Goal: Find specific page/section

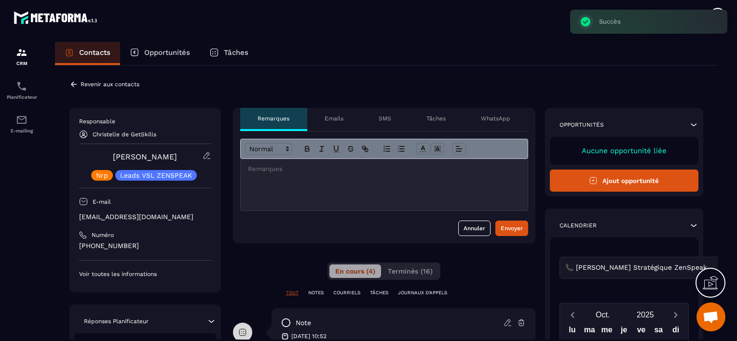
click at [89, 85] on p "Revenir aux contacts" at bounding box center [110, 84] width 59 height 7
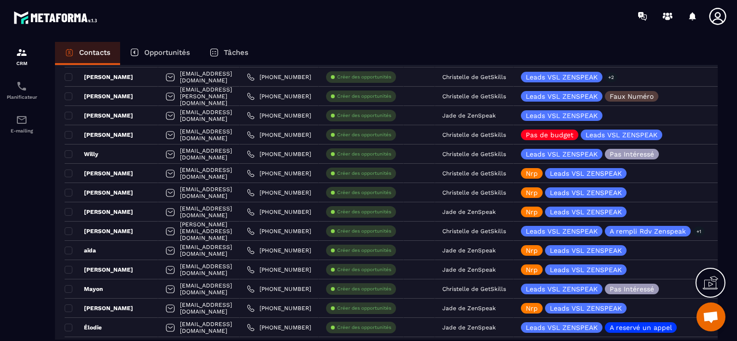
scroll to position [675, 0]
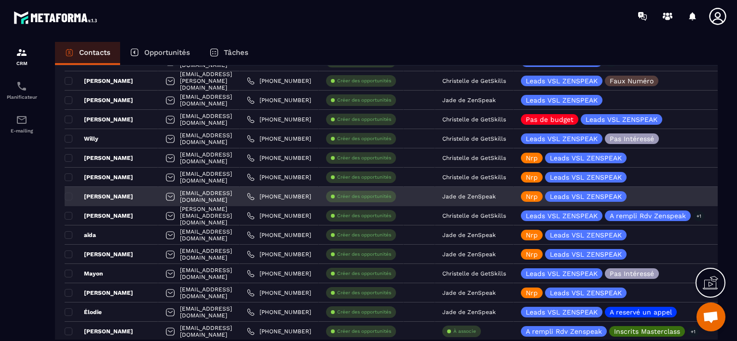
click at [496, 196] on p "Jade de ZenSpeak" at bounding box center [469, 196] width 54 height 7
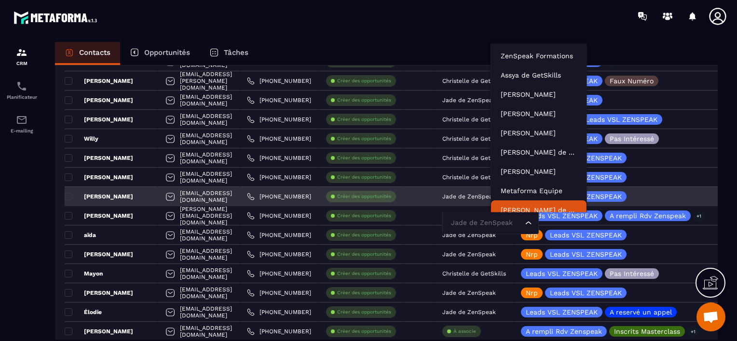
scroll to position [7, 0]
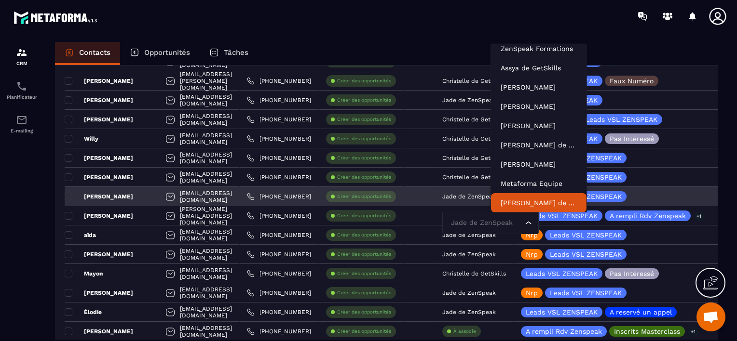
click at [513, 223] on input "Search for option" at bounding box center [485, 223] width 74 height 11
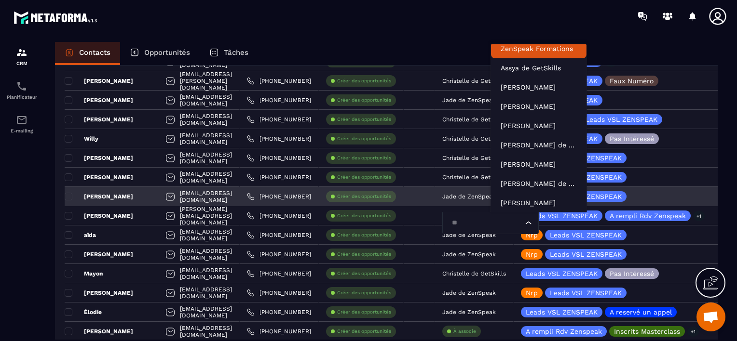
scroll to position [2, 0]
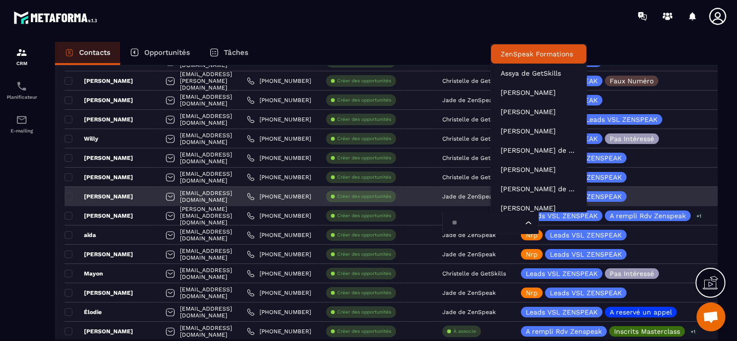
type input "***"
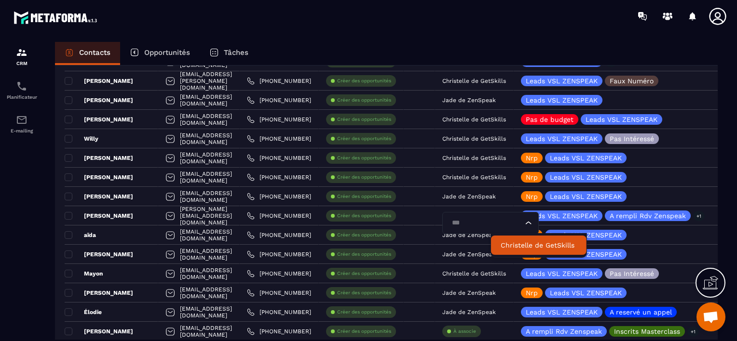
click at [523, 245] on p "Christelle de GetSkills" at bounding box center [539, 246] width 76 height 10
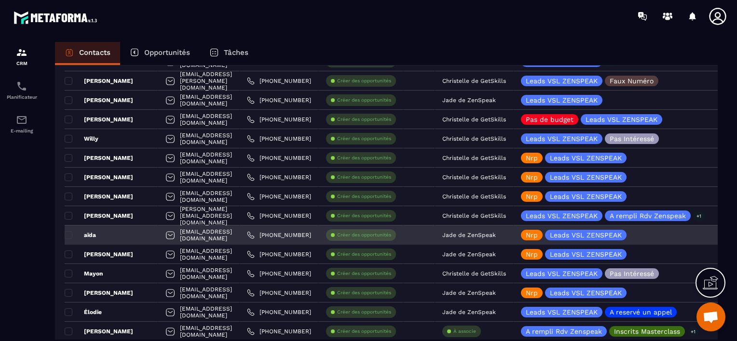
click at [496, 233] on p "Jade de ZenSpeak" at bounding box center [469, 235] width 54 height 7
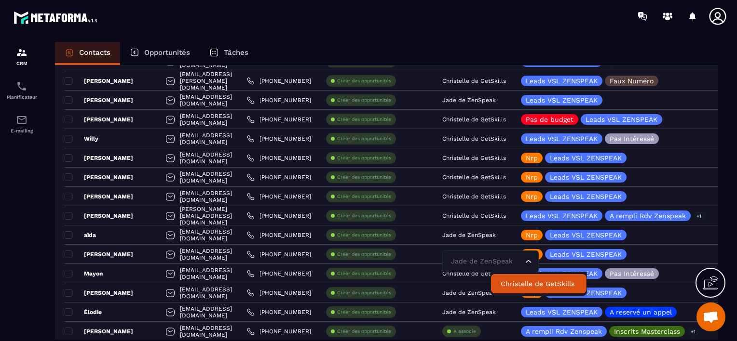
click at [519, 285] on p "Christelle de GetSkills" at bounding box center [539, 284] width 76 height 10
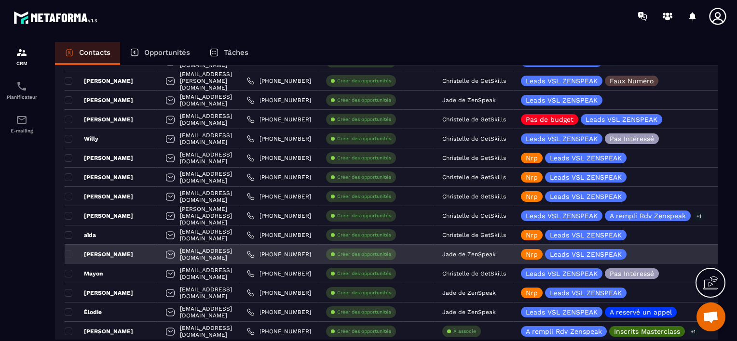
click at [496, 254] on p "Jade de ZenSpeak" at bounding box center [469, 254] width 54 height 7
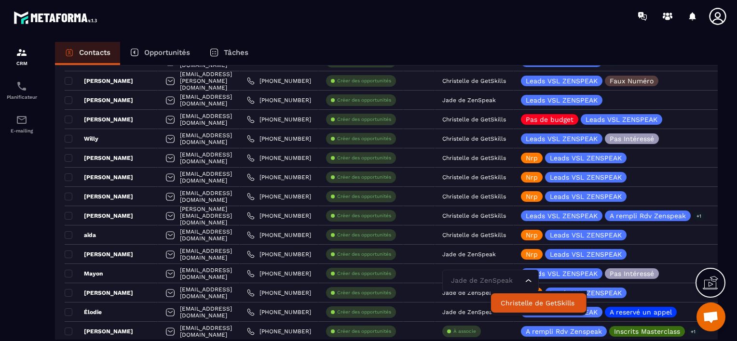
click at [513, 303] on p "Christelle de GetSkills" at bounding box center [539, 303] width 76 height 10
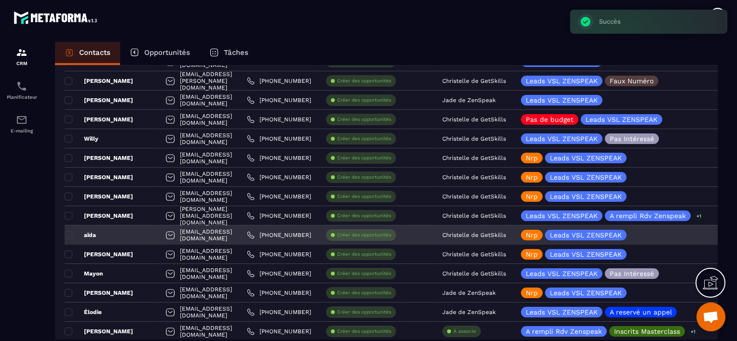
click at [132, 236] on div "aïda" at bounding box center [112, 235] width 94 height 19
